Goal: Information Seeking & Learning: Compare options

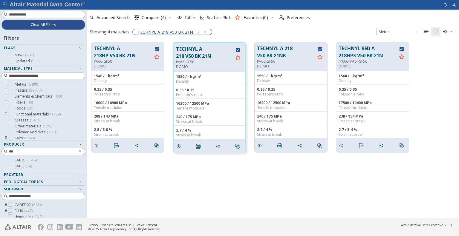
scroll to position [176, 368]
click at [241, 201] on div "TECHNYL A 218HP V50 BK 21N PA66-GF50 DOMO 1540 / - kg/m³ Density 0.35 / 0.35 Po…" at bounding box center [273, 128] width 372 height 181
click at [265, 192] on div "TECHNYL A 218HP V50 BK 21N PA66-GF50 DOMO 1540 / - kg/m³ Density 0.35 / 0.35 Po…" at bounding box center [273, 128] width 372 height 181
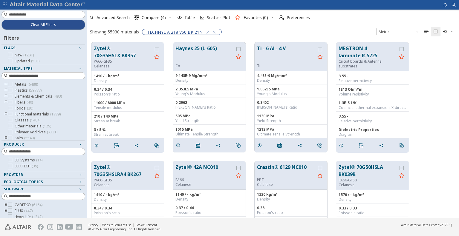
scroll to position [176, 368]
click at [62, 27] on button "Clear All Filters" at bounding box center [43, 25] width 84 height 10
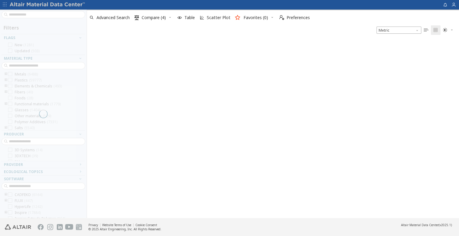
scroll to position [179, 368]
click at [57, 14] on div at bounding box center [43, 114] width 87 height 209
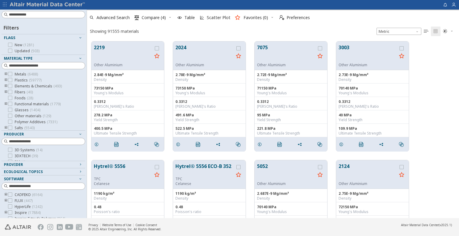
scroll to position [177, 368]
click at [57, 14] on input at bounding box center [47, 15] width 76 height 6
paste input "**********"
type input "**********"
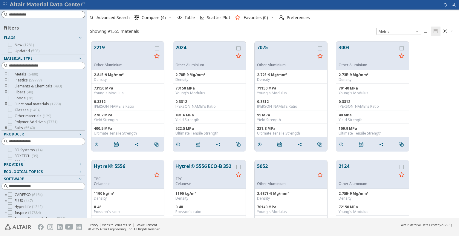
click at [53, 15] on input at bounding box center [44, 15] width 71 height 6
paste input "**********"
type input "**********"
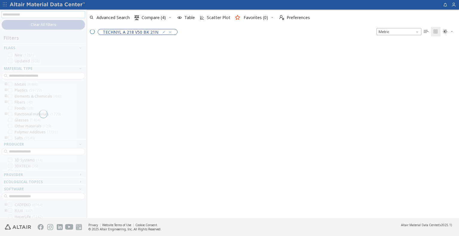
scroll to position [176, 368]
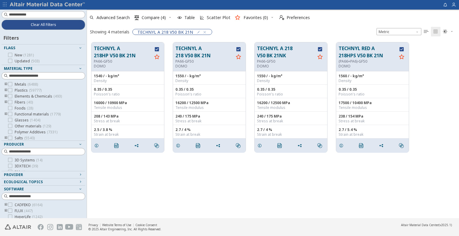
click at [175, 175] on div "TECHNYL A 218HP V50 BK 21N PA66-GF50 DOMO 1540 / - kg/m³ Density 0.35 / 0.35 Po…" at bounding box center [273, 128] width 372 height 181
click at [152, 19] on span "Compare (4)" at bounding box center [154, 18] width 24 height 4
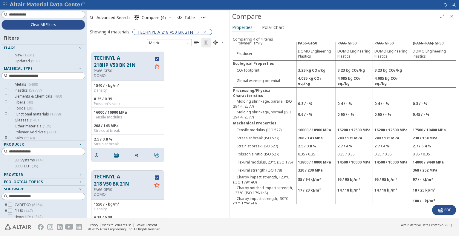
scroll to position [90, 0]
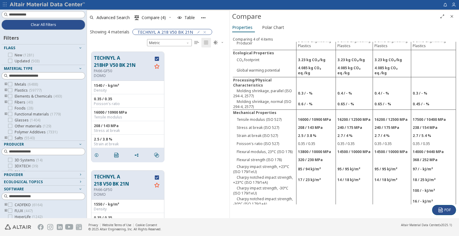
click at [336, 156] on td at bounding box center [354, 160] width 37 height 8
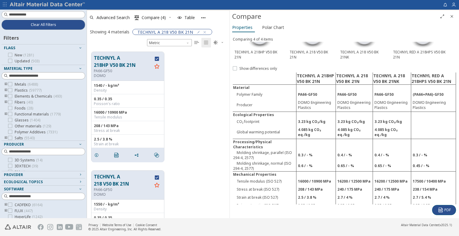
scroll to position [0, 0]
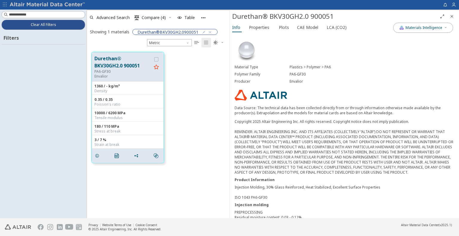
scroll to position [167, 138]
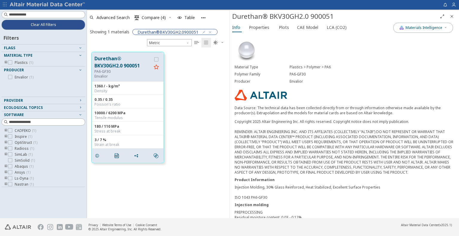
drag, startPoint x: 195, startPoint y: 77, endPoint x: 192, endPoint y: 79, distance: 3.5
click at [194, 79] on div "Durethan® BKV30GH2.0 900051 PA6-GF30 Envalior 1360 / - kg/m³ Density 0.35 / 0.3…" at bounding box center [158, 108] width 143 height 120
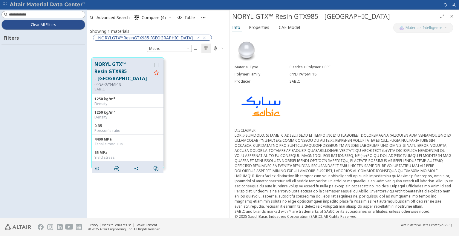
scroll to position [167, 138]
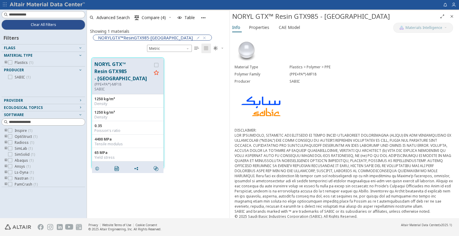
click at [130, 142] on div "Tensile modulus" at bounding box center [127, 144] width 67 height 5
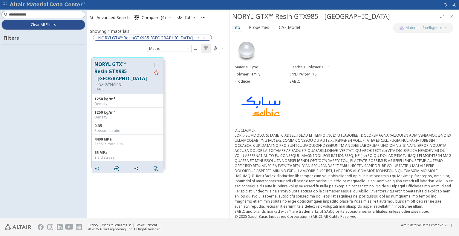
scroll to position [167, 138]
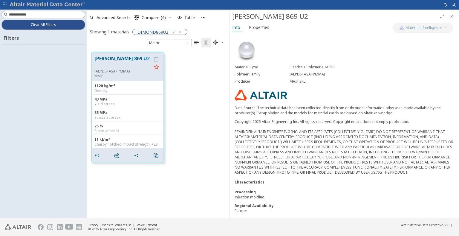
scroll to position [167, 138]
click at [256, 27] on span "Properties" at bounding box center [259, 28] width 20 height 10
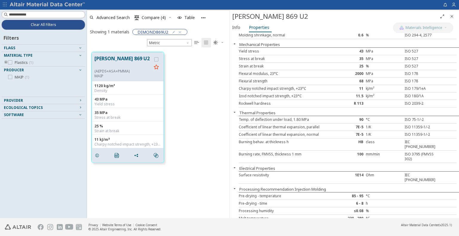
scroll to position [0, 0]
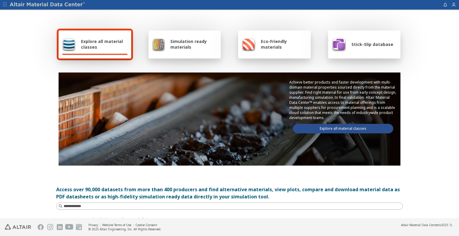
click at [350, 129] on link "Explore all material classes" at bounding box center [343, 129] width 100 height 10
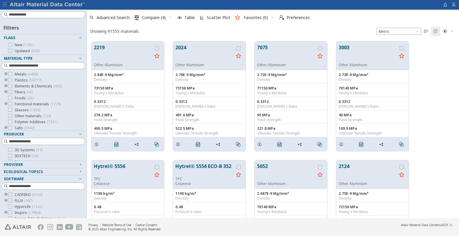
scroll to position [177, 368]
click at [51, 13] on input at bounding box center [44, 14] width 82 height 7
paste input "**********"
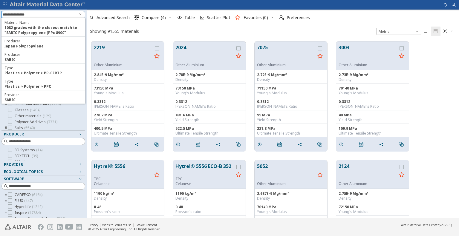
type input "**********"
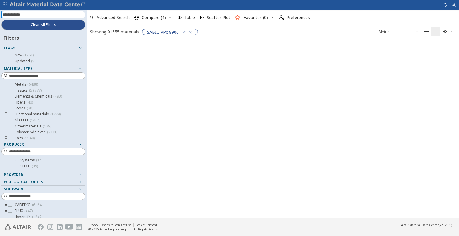
scroll to position [5, 5]
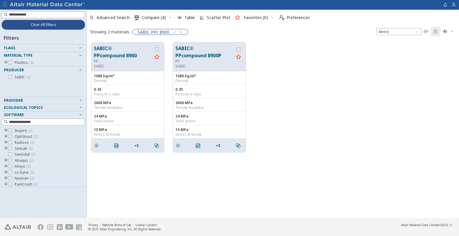
click at [294, 97] on div "SABIC® PPcompound 8900 PP SABIC 1080 kg/m³ Density 0.35 Poisson's ratio 2600 MP…" at bounding box center [273, 97] width 372 height 119
click at [322, 67] on div "SABIC® PPcompound 8900 PP SABIC 1080 kg/m³ Density 0.35 Poisson's ratio 2600 MP…" at bounding box center [273, 97] width 372 height 119
click at [56, 13] on input at bounding box center [44, 14] width 82 height 7
click at [32, 101] on div "Provider" at bounding box center [41, 100] width 74 height 5
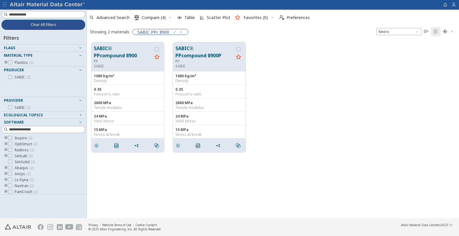
click at [42, 27] on button "Clear All Filters" at bounding box center [43, 25] width 84 height 10
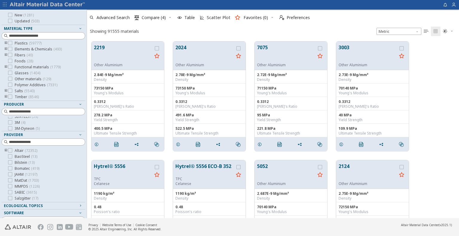
scroll to position [14, 0]
click at [31, 112] on input at bounding box center [44, 111] width 82 height 7
type input "***"
click at [9, 127] on icon at bounding box center [10, 126] width 4 height 4
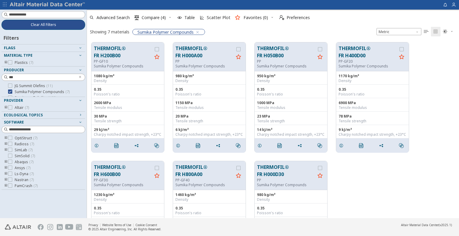
click at [39, 27] on button "Clear All Filters" at bounding box center [43, 25] width 84 height 10
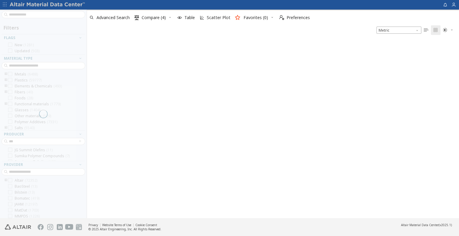
scroll to position [177, 368]
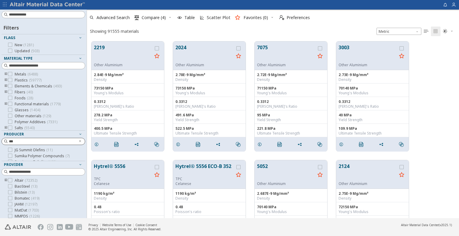
click at [22, 143] on input "***" at bounding box center [42, 142] width 66 height 6
click at [9, 155] on icon at bounding box center [10, 156] width 4 height 4
